Goal: Task Accomplishment & Management: Use online tool/utility

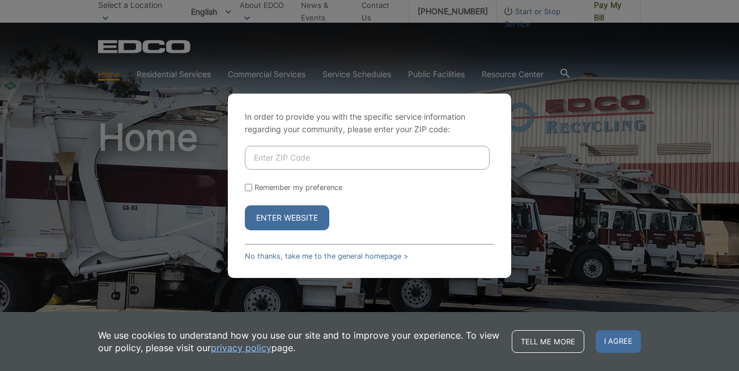
click at [265, 151] on input "Enter ZIP Code" at bounding box center [367, 158] width 245 height 24
type input "91945"
click at [277, 218] on button "Enter Website" at bounding box center [287, 217] width 84 height 25
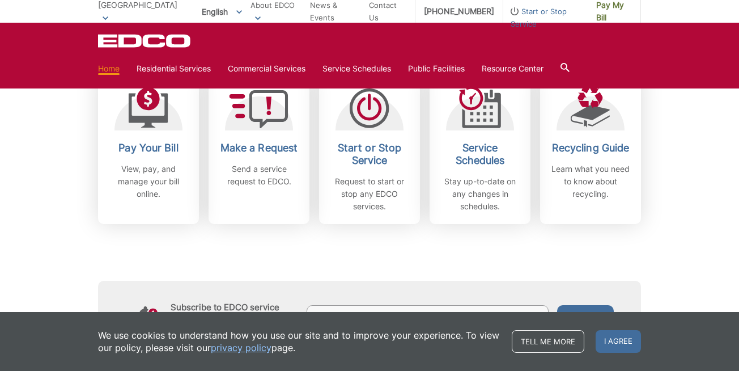
scroll to position [350, 0]
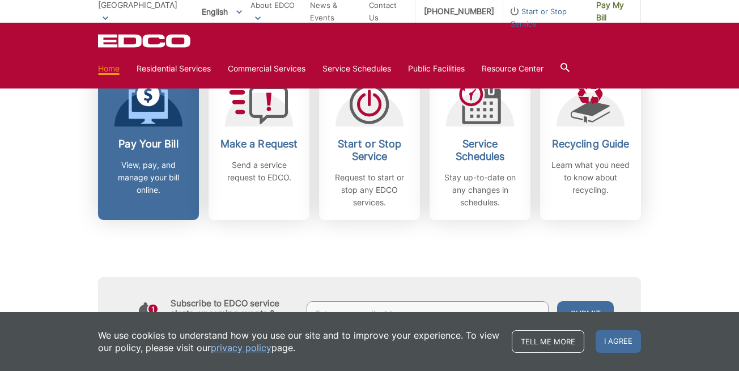
click at [156, 169] on p "View, pay, and manage your bill online." at bounding box center [149, 177] width 84 height 37
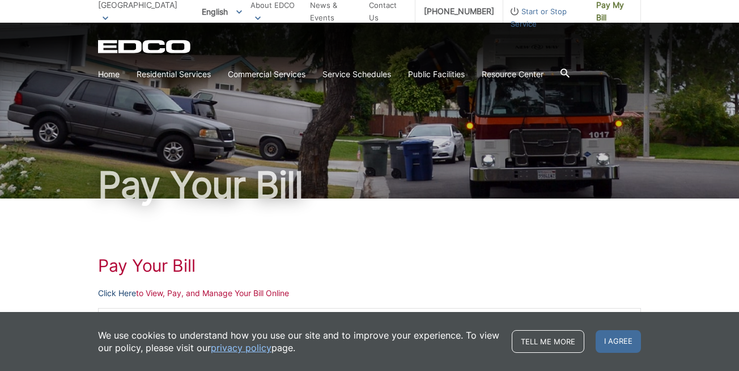
click at [113, 290] on link "Click Here" at bounding box center [117, 293] width 38 height 12
